Goal: Task Accomplishment & Management: Manage account settings

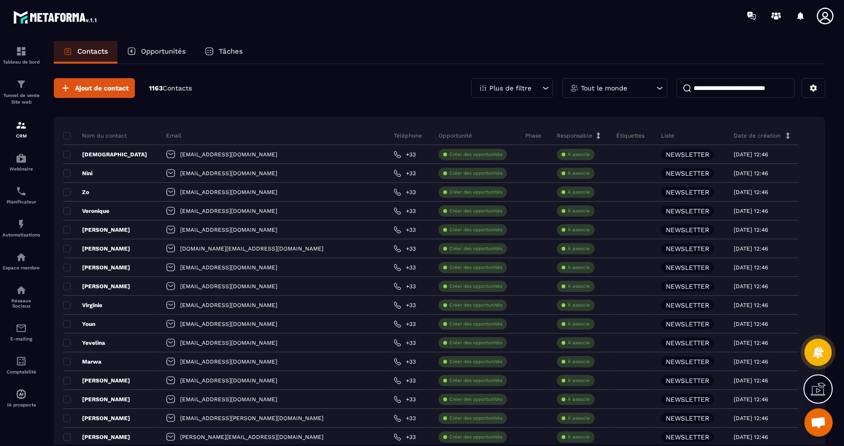
scroll to position [2560, 0]
click at [21, 92] on div "Tunnel de vente Site web" at bounding box center [21, 92] width 38 height 27
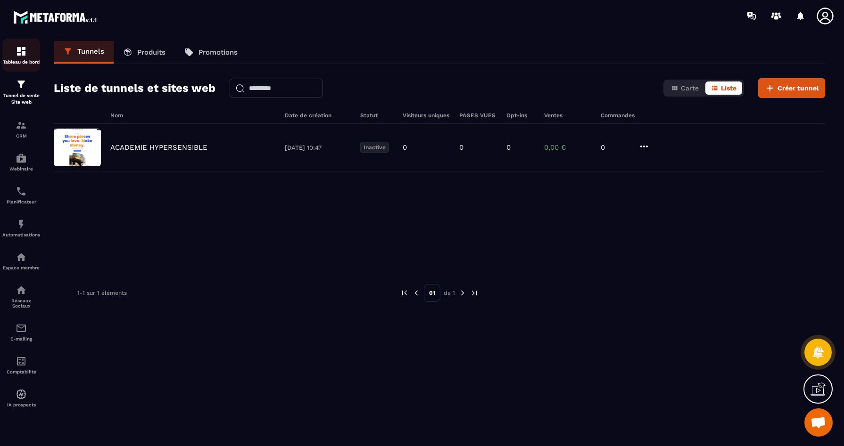
click at [22, 44] on link "Tableau de bord" at bounding box center [21, 55] width 38 height 33
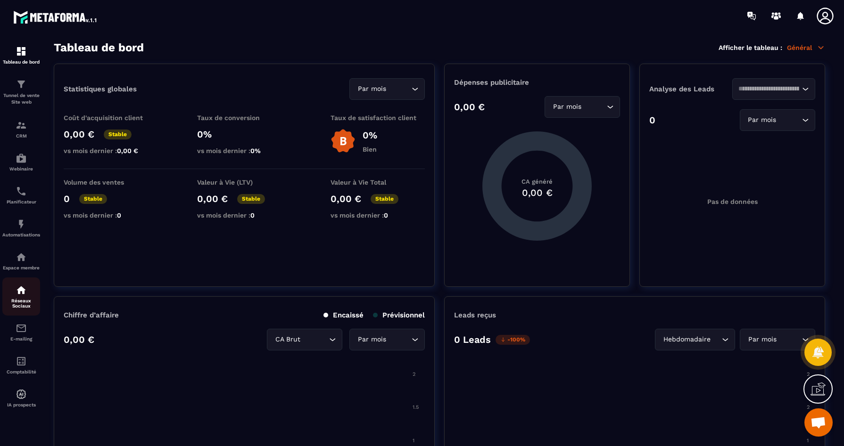
click at [30, 307] on p "Réseaux Sociaux" at bounding box center [21, 303] width 38 height 10
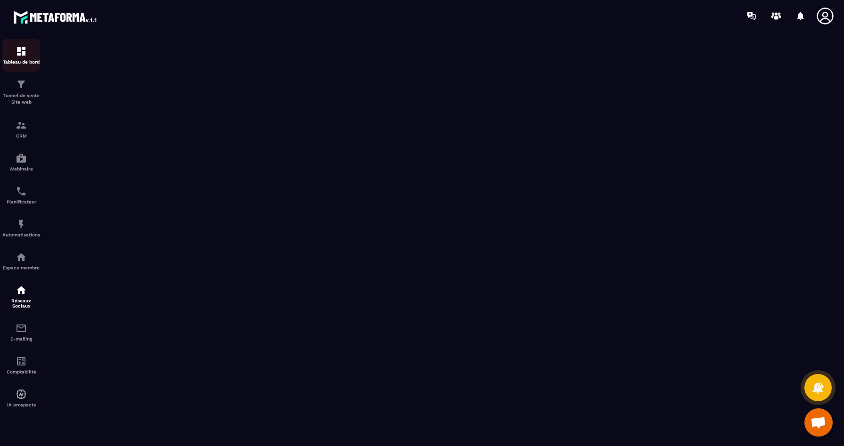
click at [20, 51] on img at bounding box center [21, 51] width 11 height 11
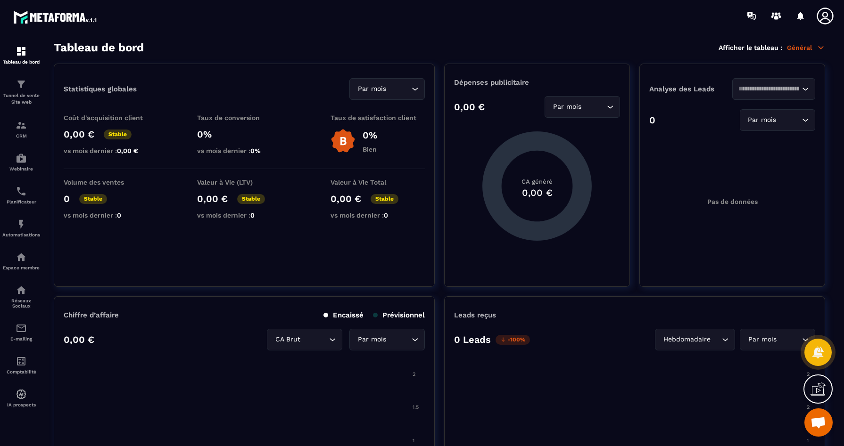
click at [822, 15] on icon at bounding box center [824, 16] width 16 height 16
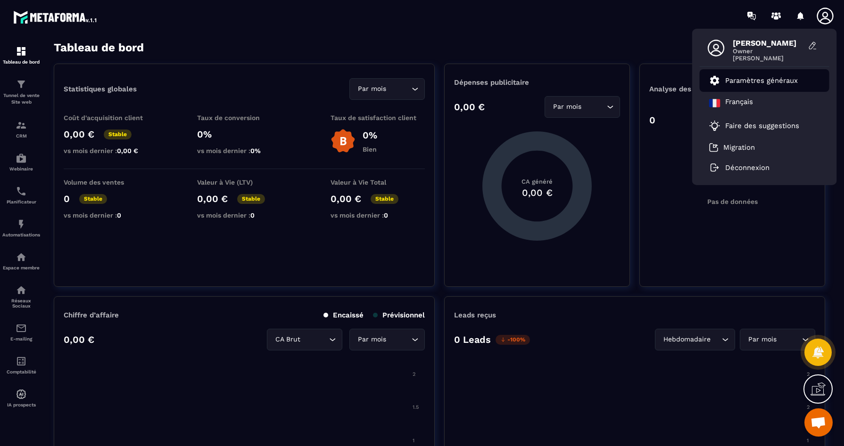
click at [753, 79] on p "Paramètres généraux" at bounding box center [761, 80] width 73 height 8
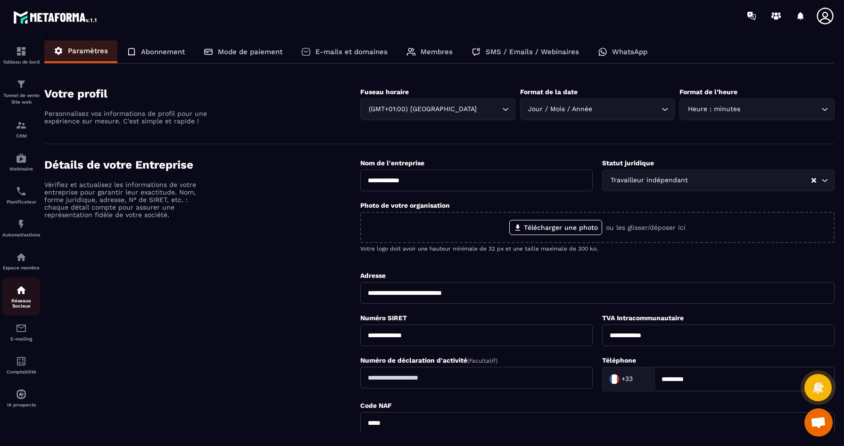
click at [10, 306] on p "Réseaux Sociaux" at bounding box center [21, 303] width 38 height 10
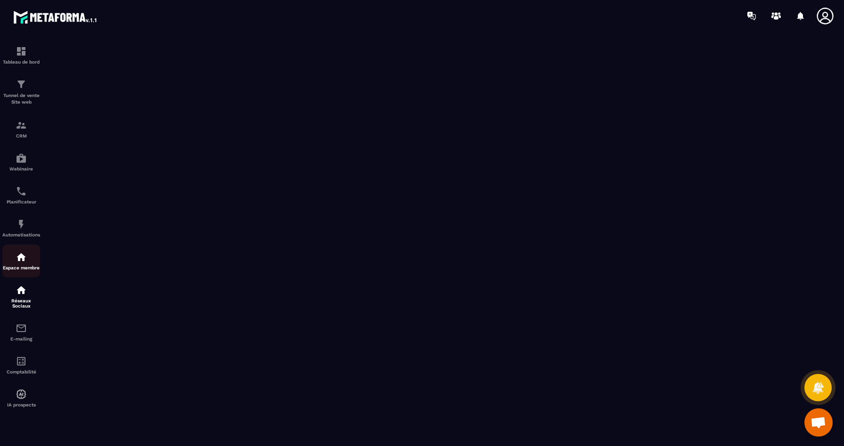
click at [22, 263] on img at bounding box center [21, 257] width 11 height 11
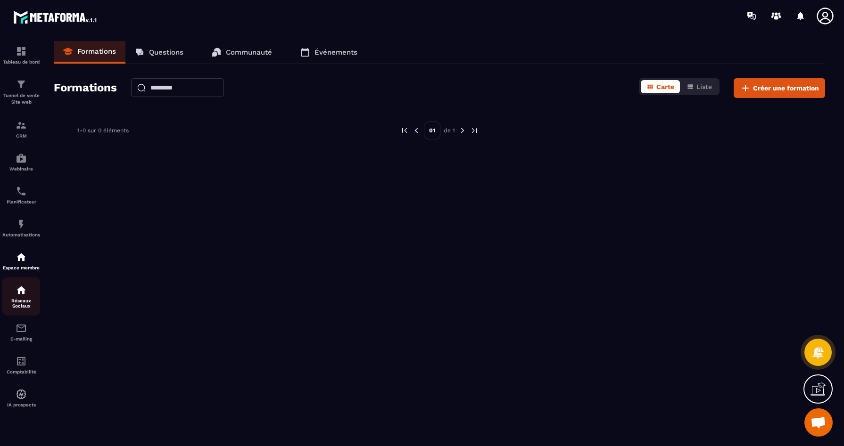
click at [24, 304] on p "Réseaux Sociaux" at bounding box center [21, 303] width 38 height 10
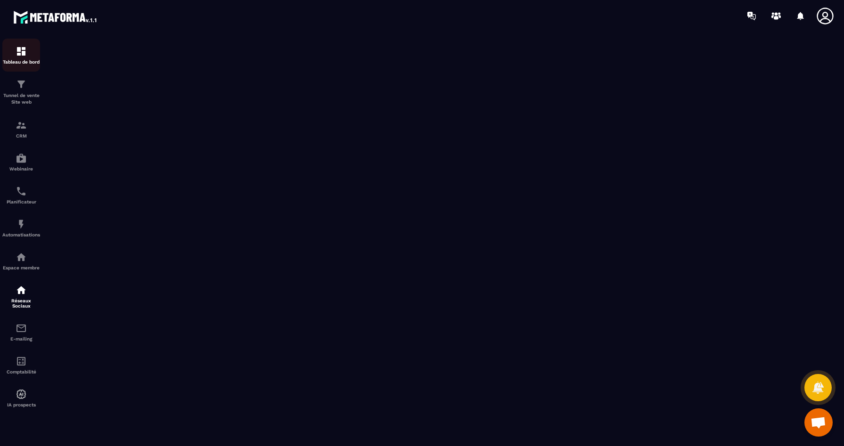
click at [18, 54] on img at bounding box center [21, 51] width 11 height 11
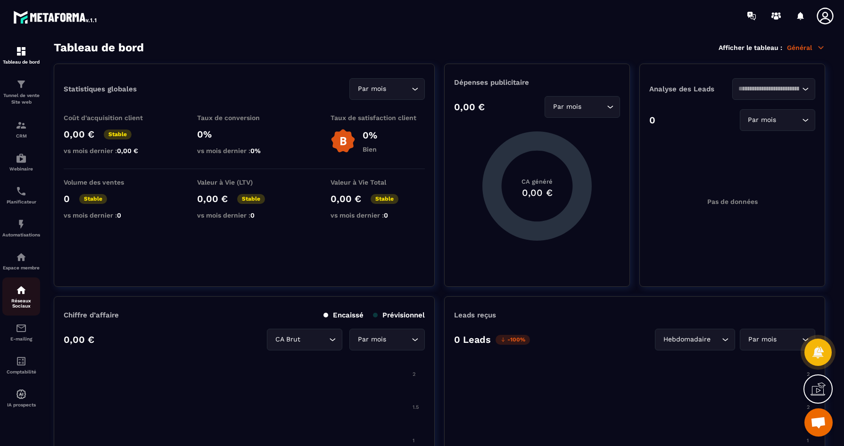
click at [16, 309] on p "Réseaux Sociaux" at bounding box center [21, 303] width 38 height 10
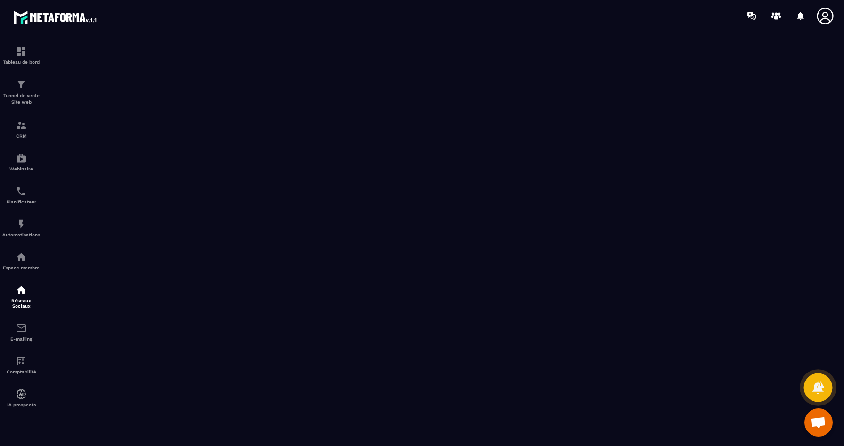
click at [811, 391] on icon at bounding box center [818, 388] width 14 height 14
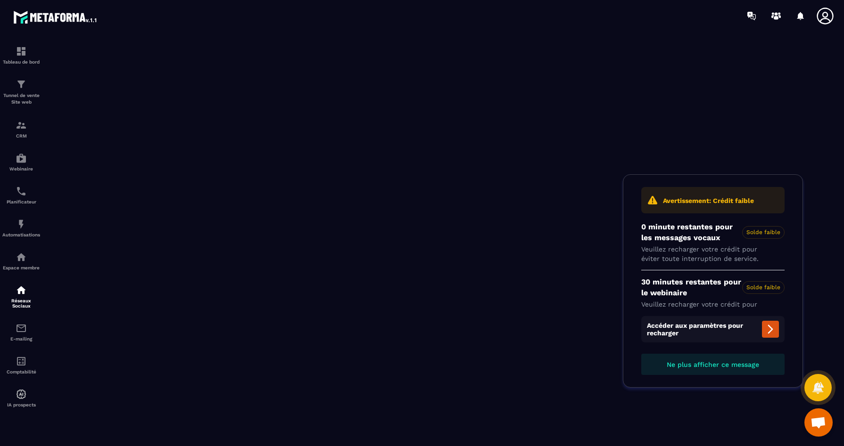
click at [820, 421] on span "Ouvrir le chat" at bounding box center [818, 423] width 16 height 13
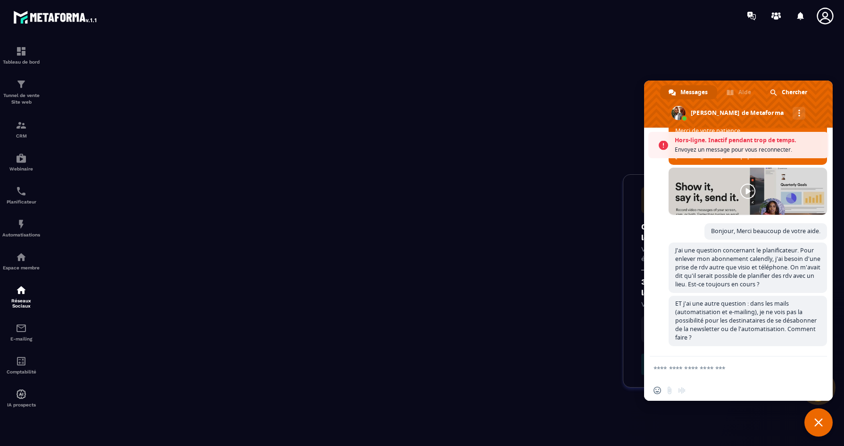
scroll to position [2625, 0]
click at [631, 200] on div "Avertissement: Crédit faible" at bounding box center [713, 200] width 166 height 38
click at [817, 426] on span "Fermer le chat" at bounding box center [818, 423] width 8 height 8
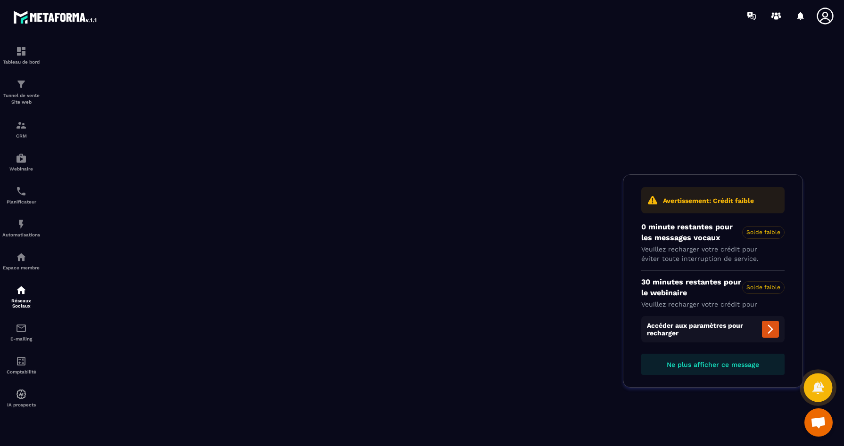
click at [817, 392] on icon at bounding box center [818, 387] width 12 height 13
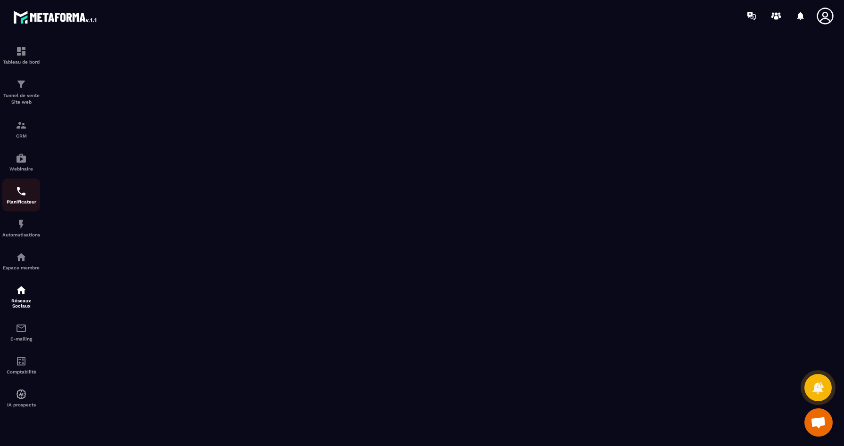
click at [26, 191] on img at bounding box center [21, 191] width 11 height 11
click at [830, 11] on icon at bounding box center [824, 16] width 19 height 19
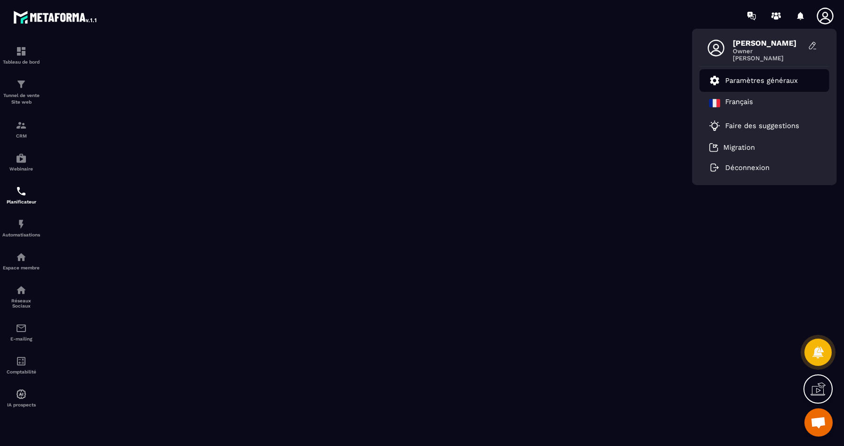
click at [750, 82] on p "Paramètres généraux" at bounding box center [761, 80] width 73 height 8
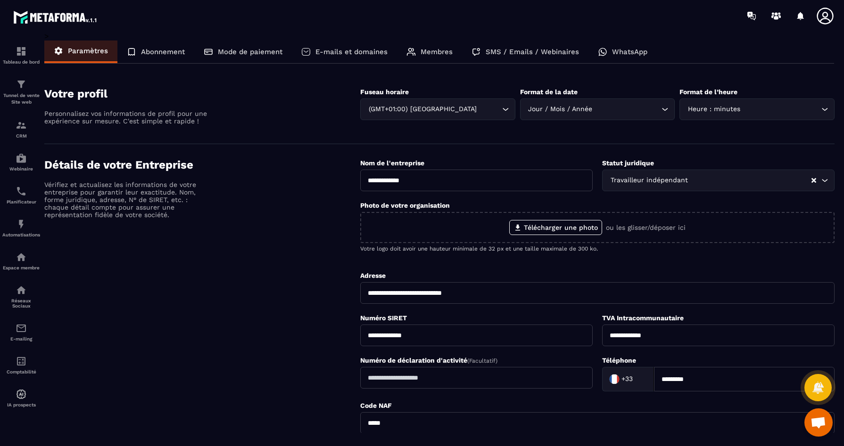
click at [437, 52] on p "Membres" at bounding box center [436, 52] width 32 height 8
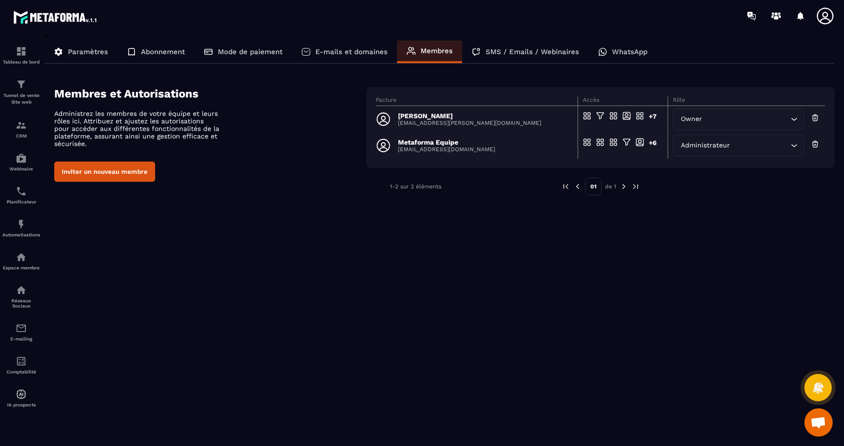
click at [77, 168] on button "Inviter un nouveau membre" at bounding box center [104, 172] width 101 height 20
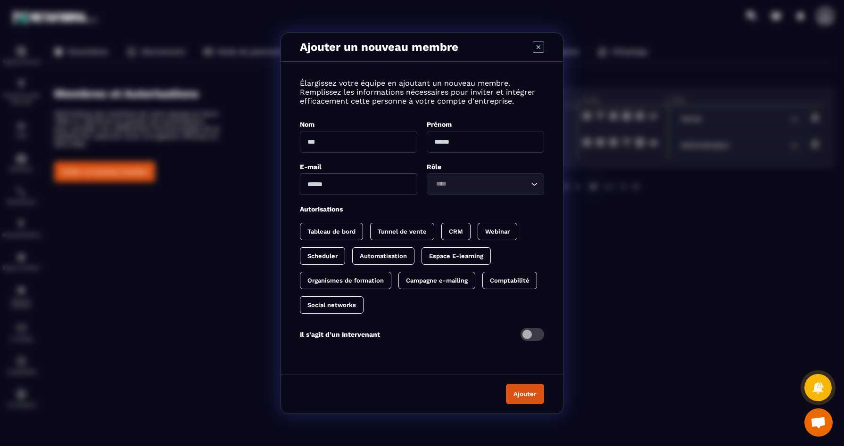
click at [412, 138] on input "Modal window" at bounding box center [358, 142] width 117 height 22
type input "****"
type input "********"
type input "**********"
click at [478, 186] on input "Search for option" at bounding box center [481, 184] width 96 height 10
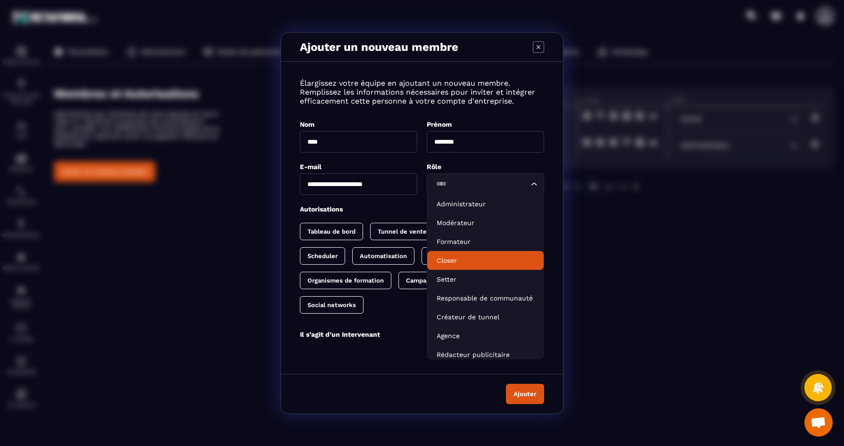
scroll to position [5, 0]
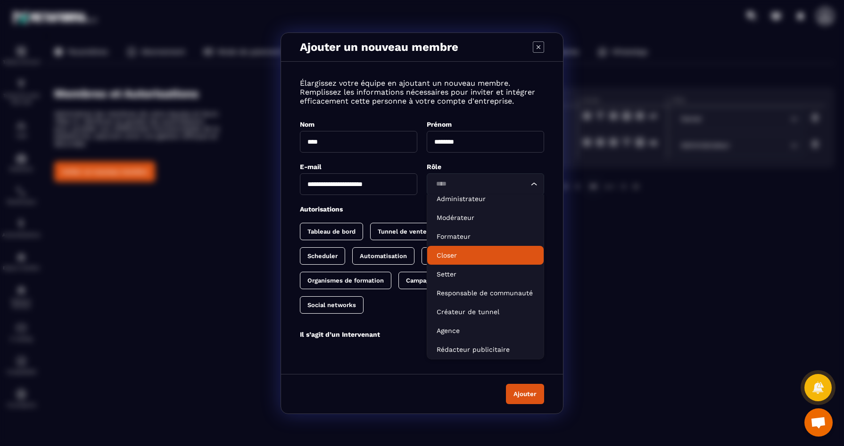
click at [465, 260] on li "Closer" at bounding box center [485, 255] width 116 height 19
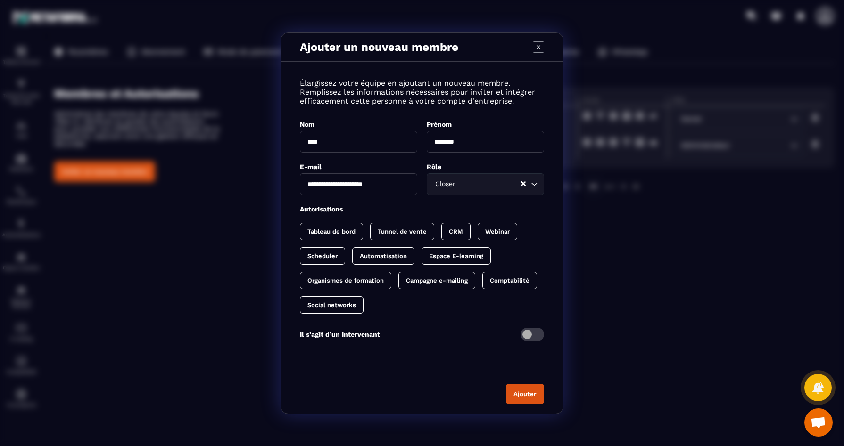
click at [514, 390] on button "Ajouter" at bounding box center [525, 394] width 38 height 20
click at [514, 390] on div "Ajouter" at bounding box center [422, 394] width 282 height 40
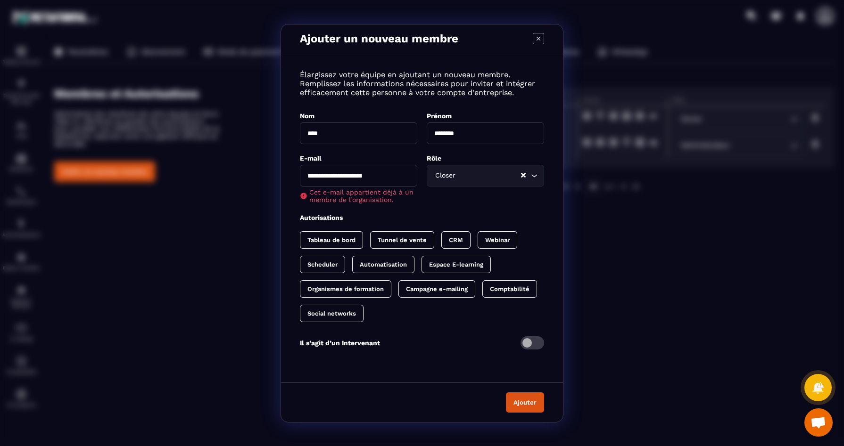
click at [538, 41] on icon "Modal window" at bounding box center [538, 38] width 11 height 11
